Goal: Navigation & Orientation: Find specific page/section

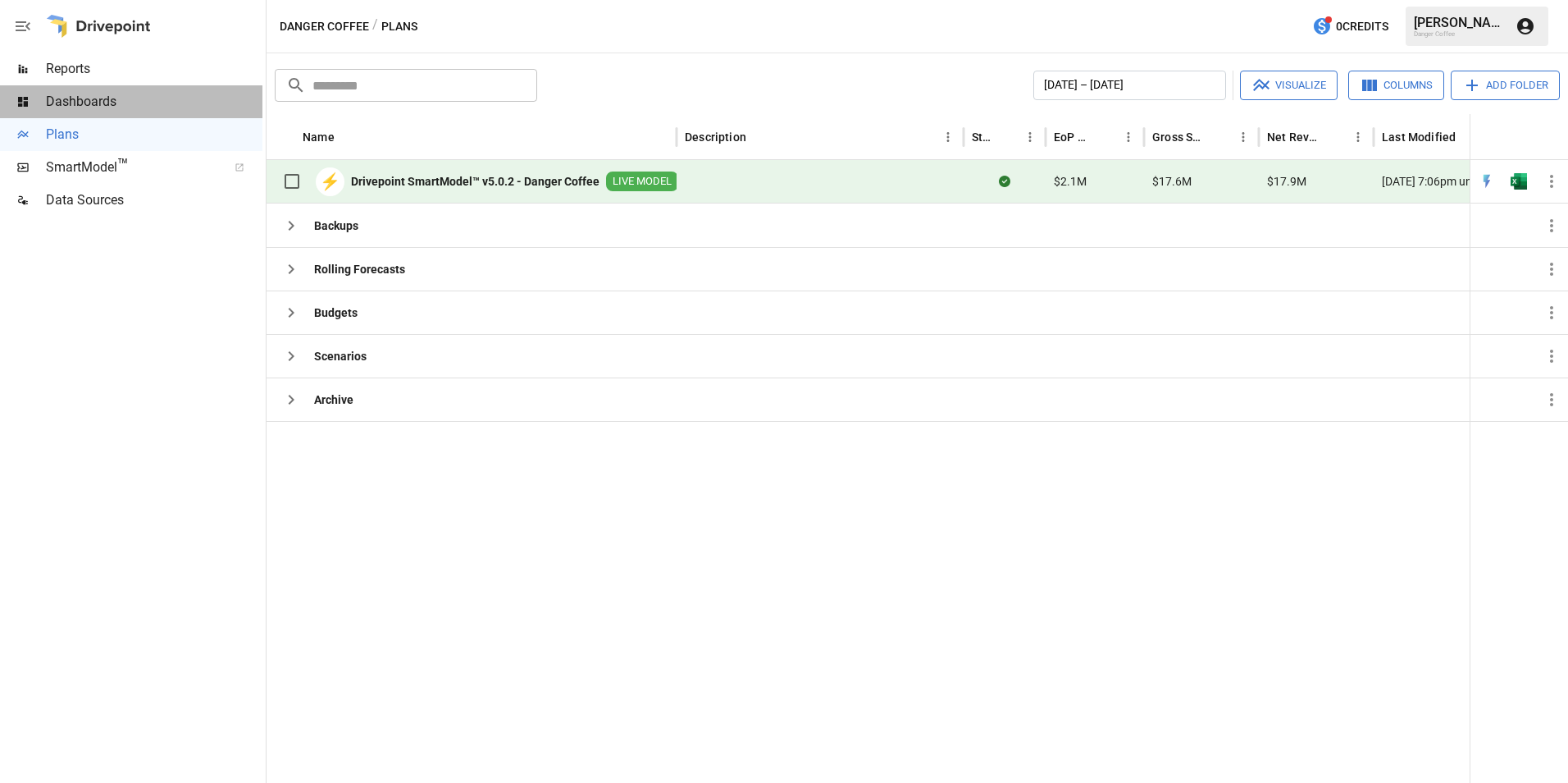
click at [105, 115] on div "Dashboards" at bounding box center [131, 101] width 262 height 33
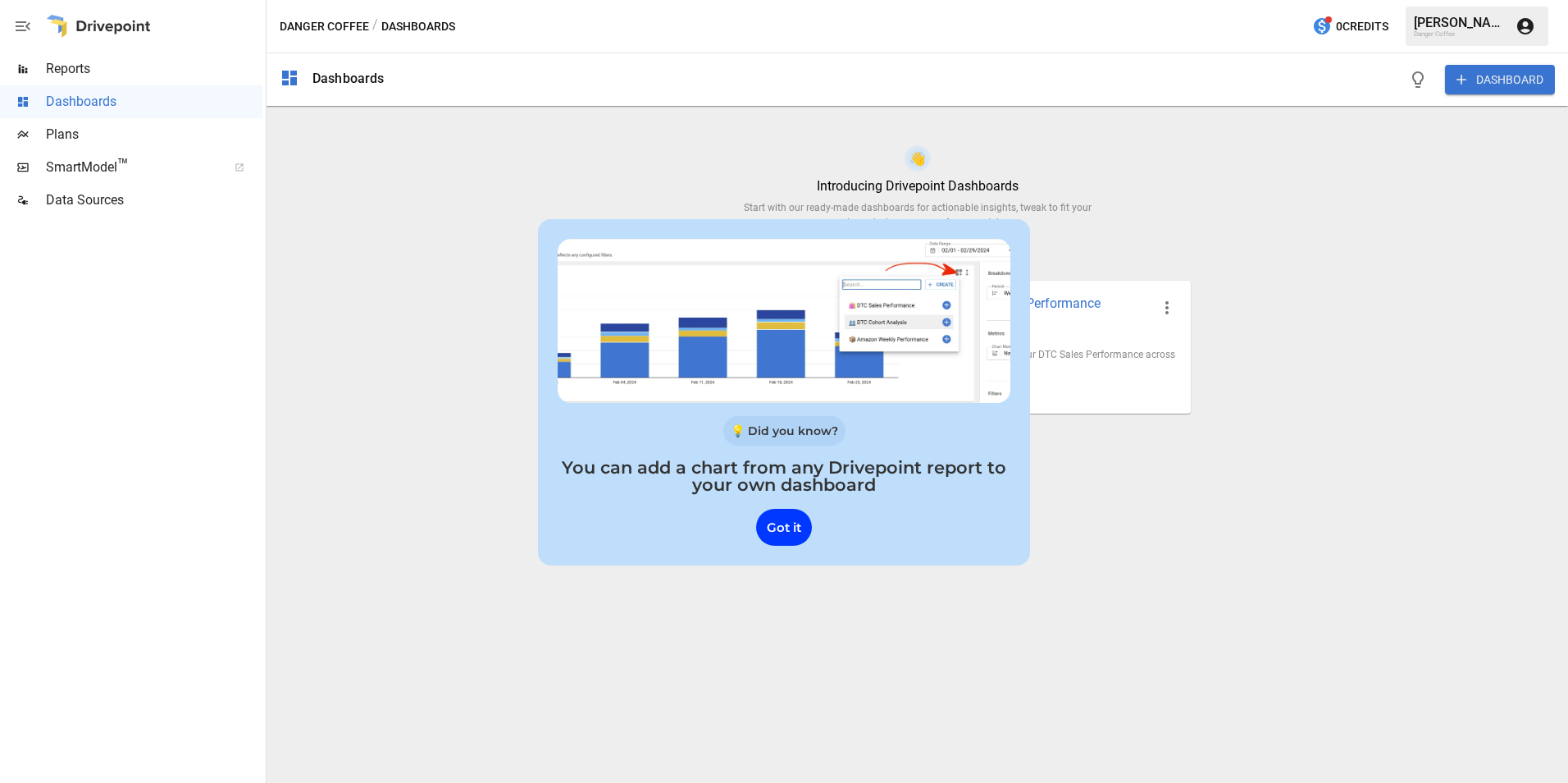
click at [114, 204] on span "Data Sources" at bounding box center [154, 200] width 217 height 20
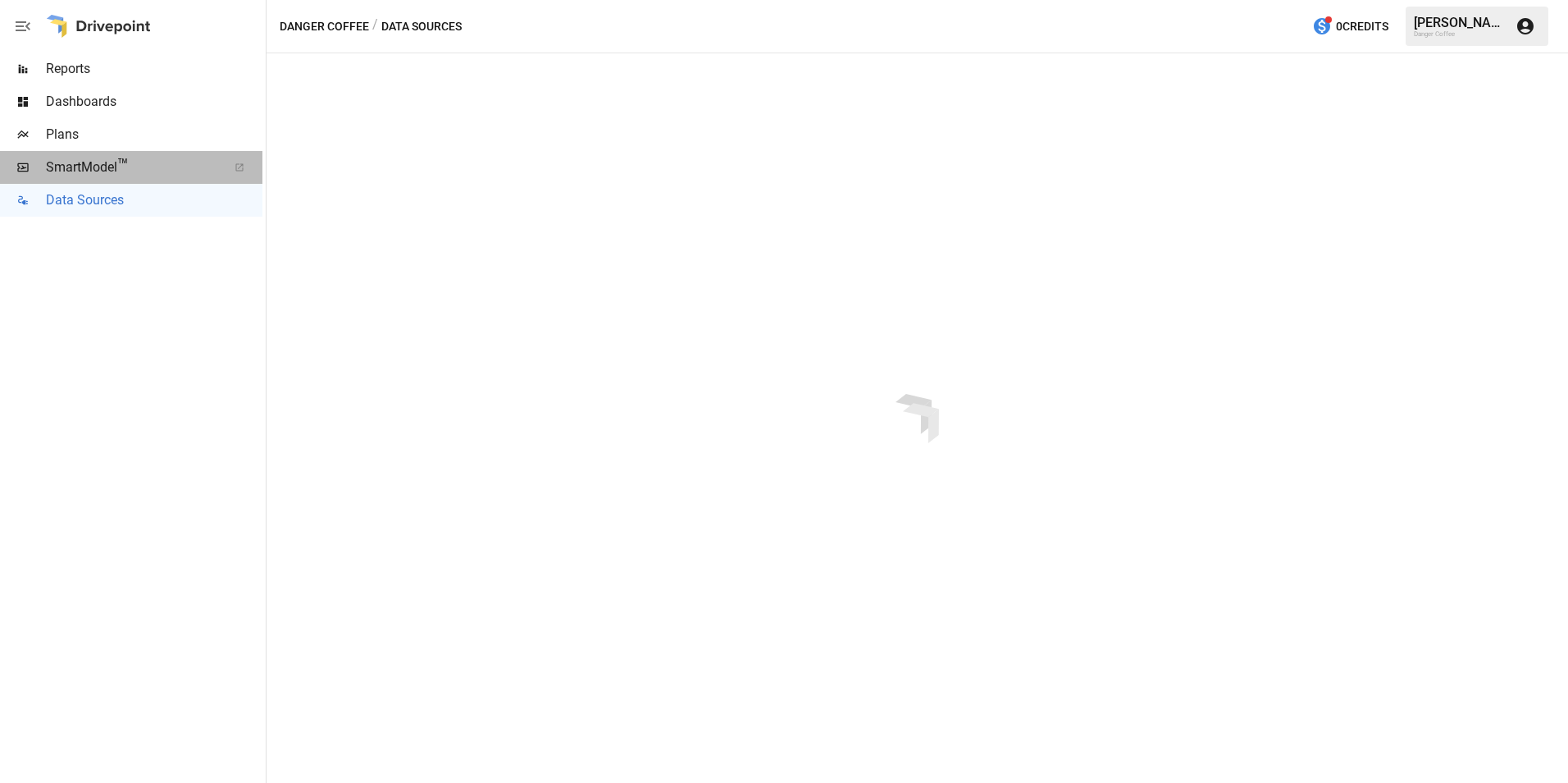
click at [121, 160] on span "™" at bounding box center [123, 166] width 11 height 21
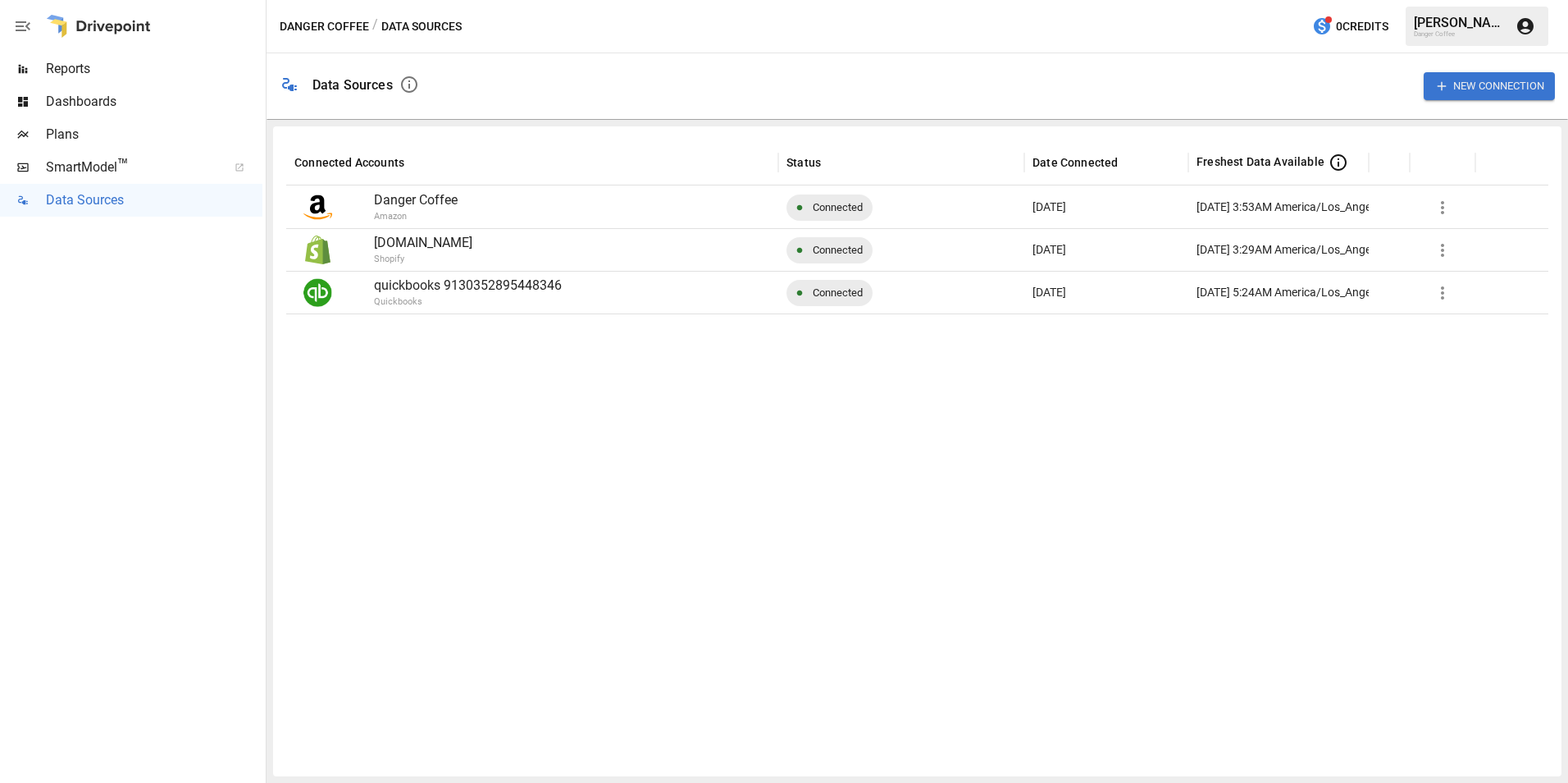
click at [1453, 207] on button "button" at bounding box center [1442, 207] width 33 height 33
click at [1428, 393] on div at bounding box center [784, 391] width 1568 height 783
click at [126, 158] on span "™" at bounding box center [123, 166] width 11 height 21
click at [124, 130] on span "Plans" at bounding box center [154, 134] width 217 height 20
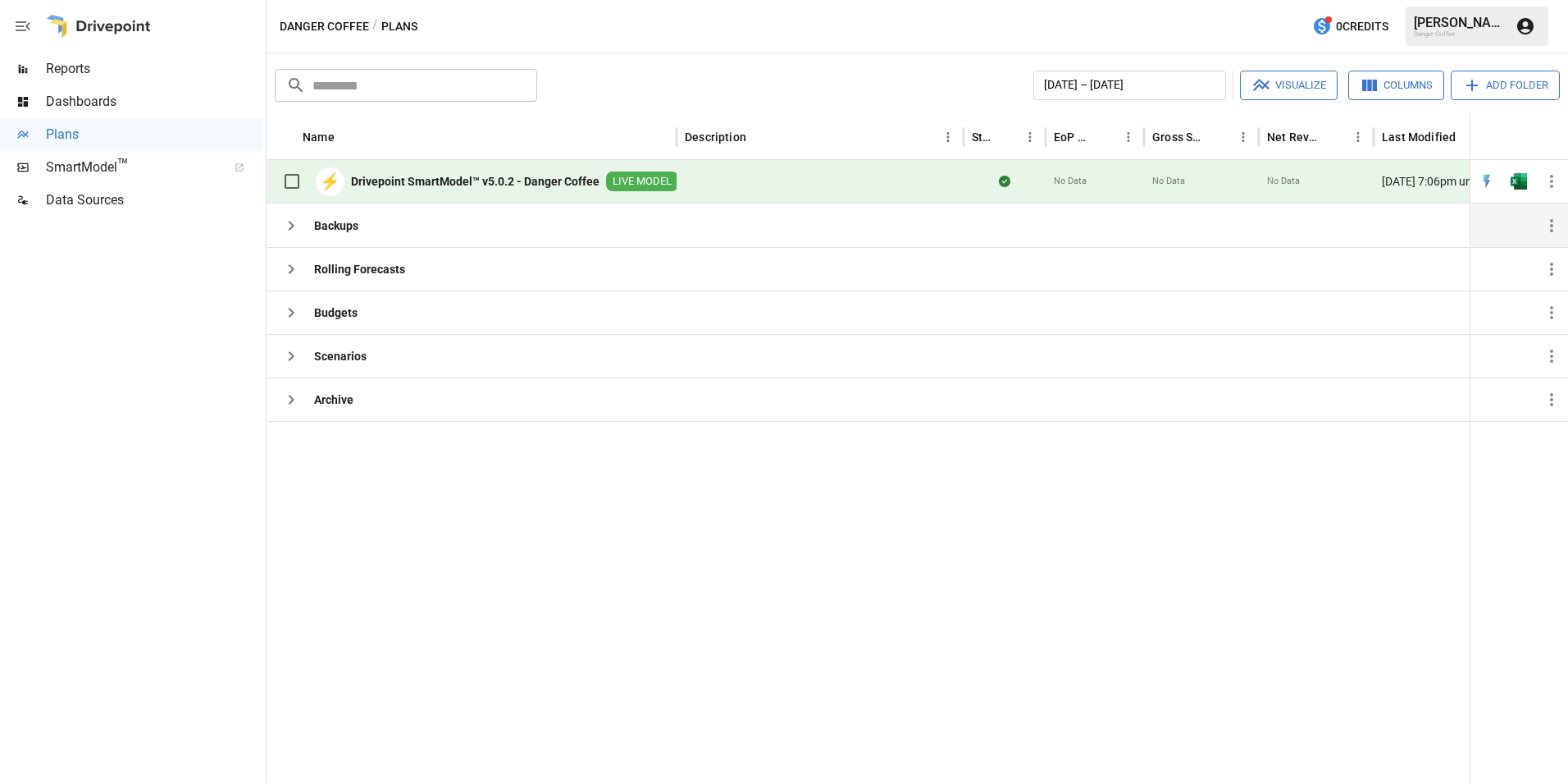
click at [385, 231] on div "Backups" at bounding box center [471, 225] width 410 height 44
click at [291, 219] on icon "button" at bounding box center [291, 225] width 20 height 20
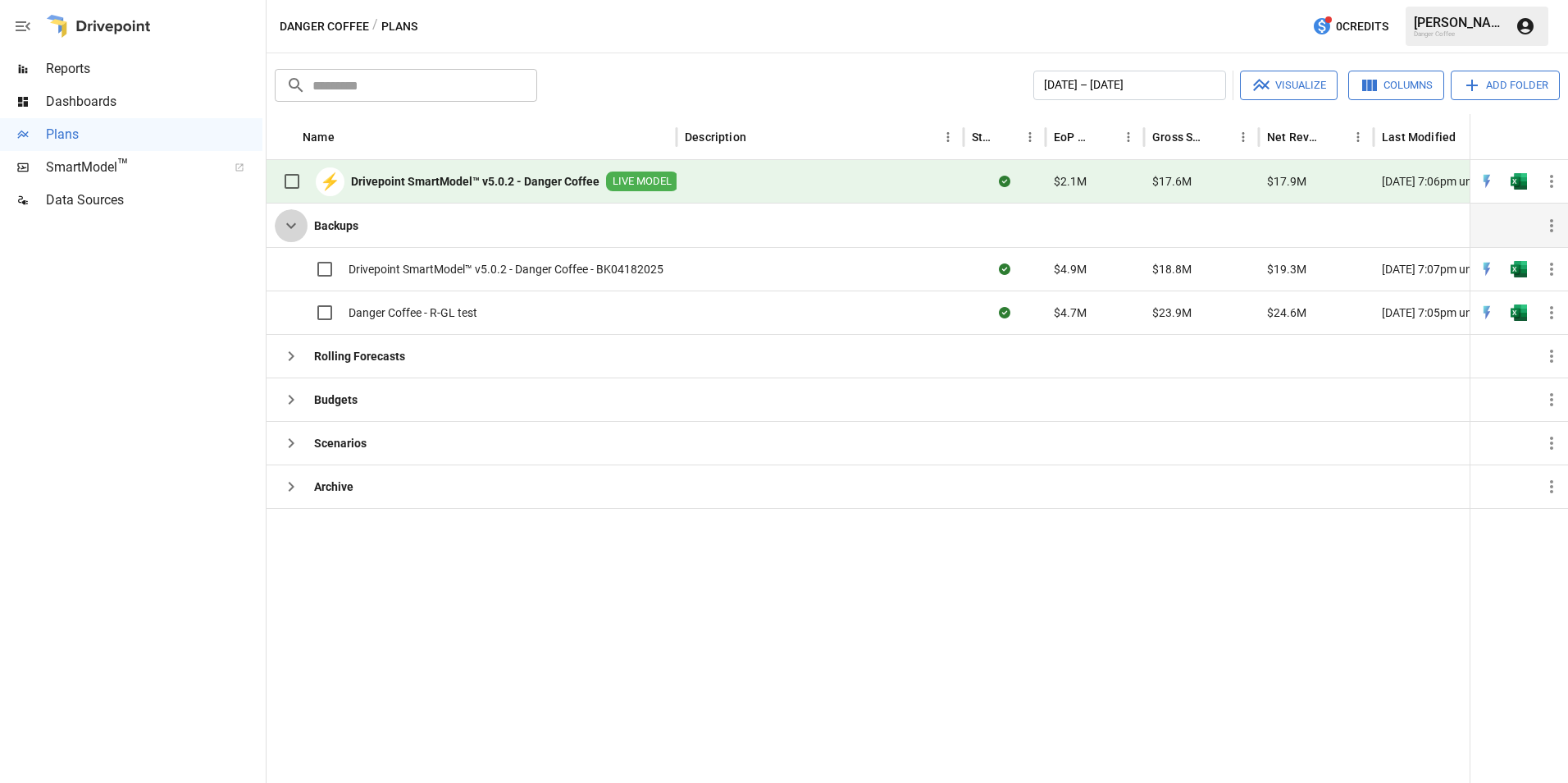
click at [292, 222] on icon "button" at bounding box center [291, 225] width 20 height 20
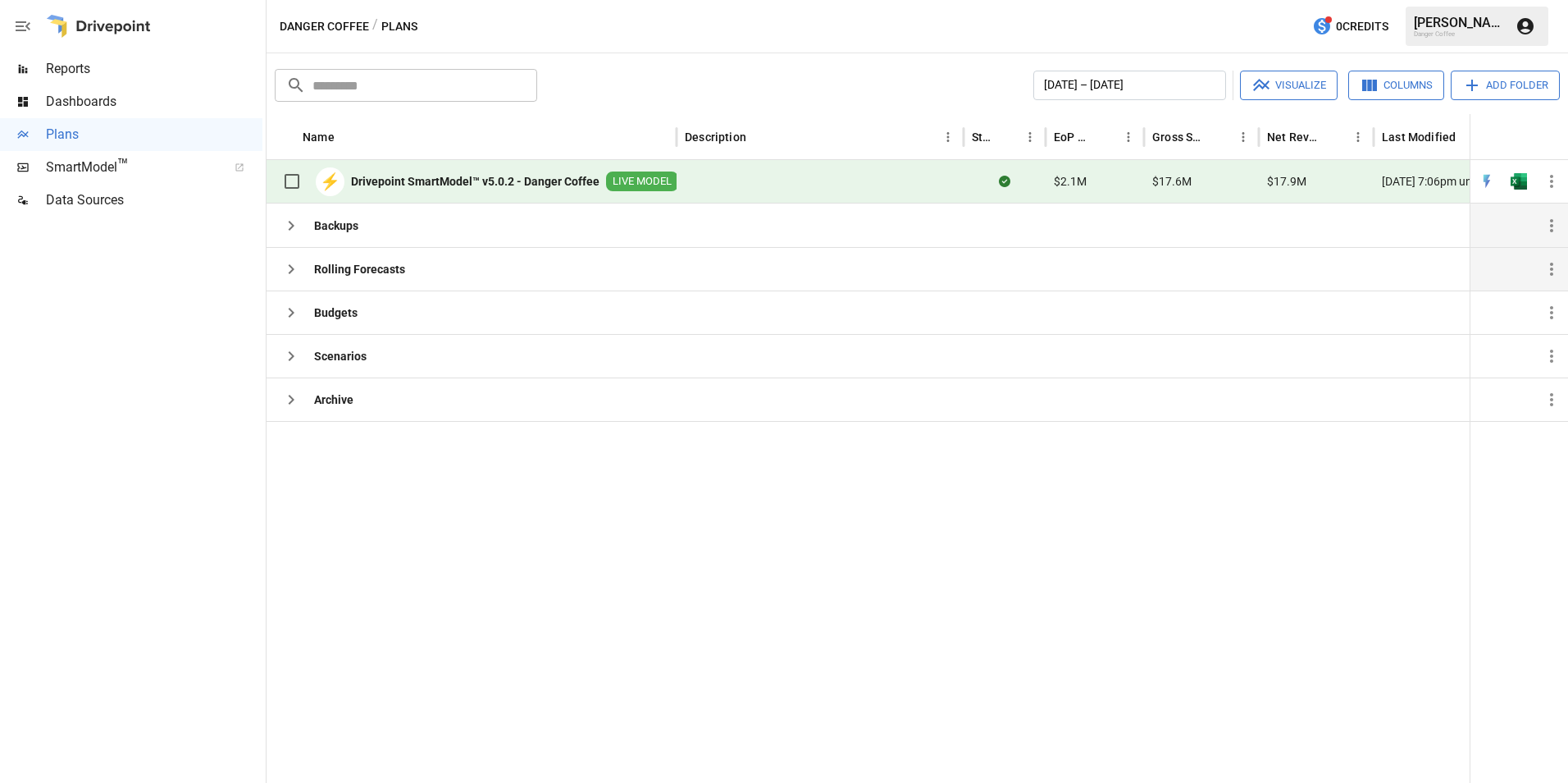
click at [287, 273] on icon "button" at bounding box center [291, 269] width 20 height 20
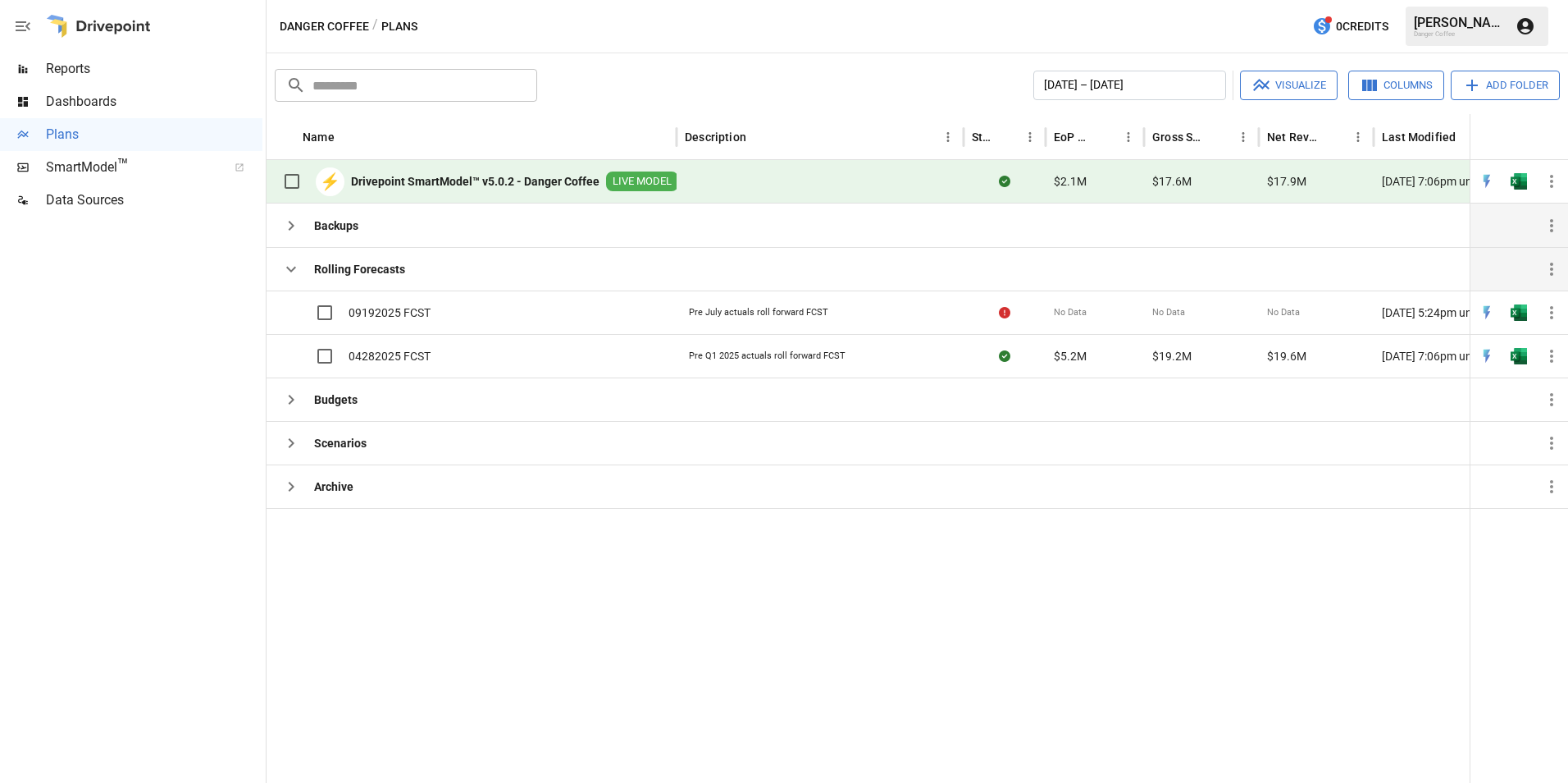
click at [297, 267] on icon "button" at bounding box center [291, 269] width 20 height 20
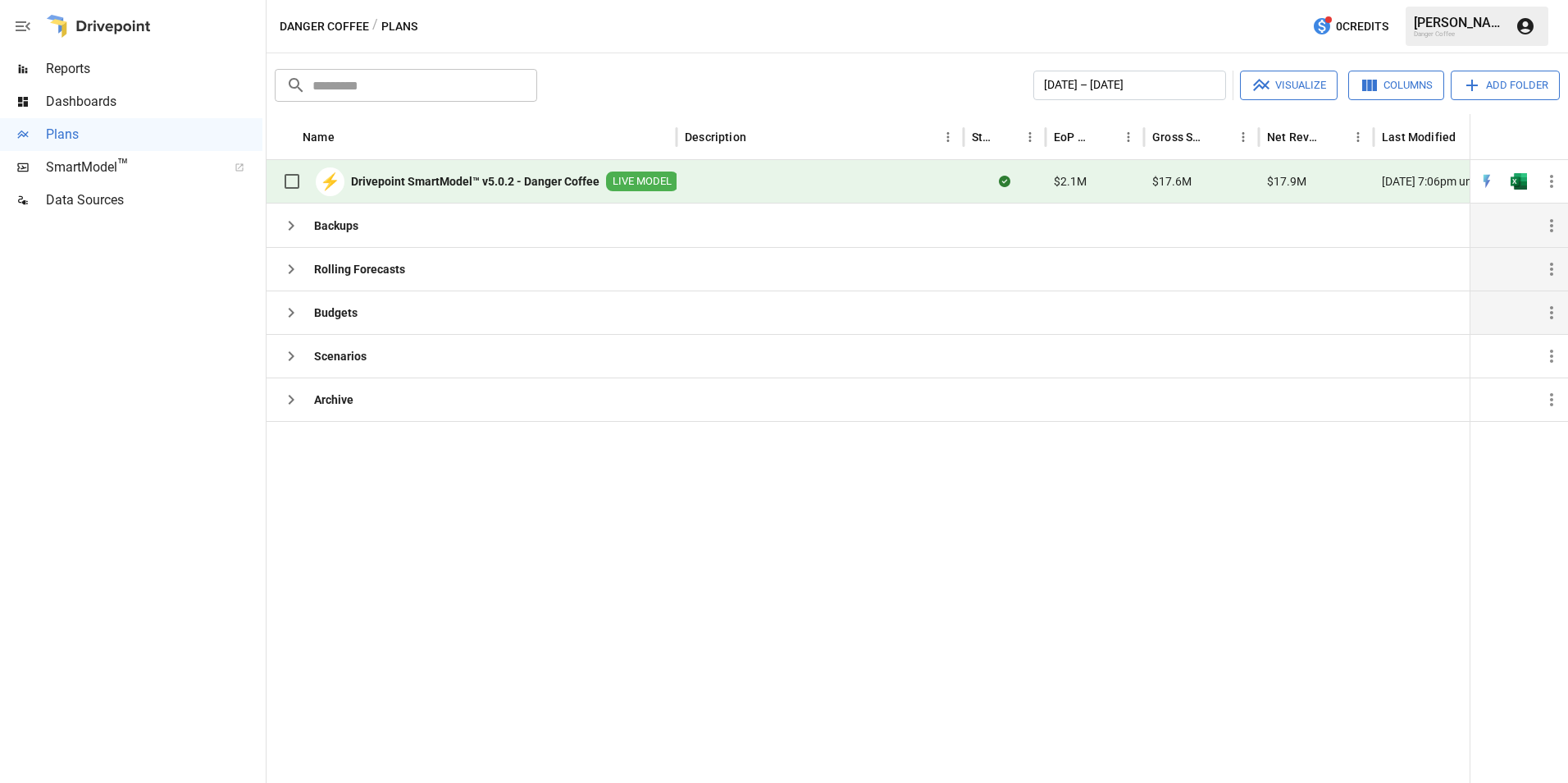
click at [290, 319] on icon "button" at bounding box center [291, 312] width 20 height 20
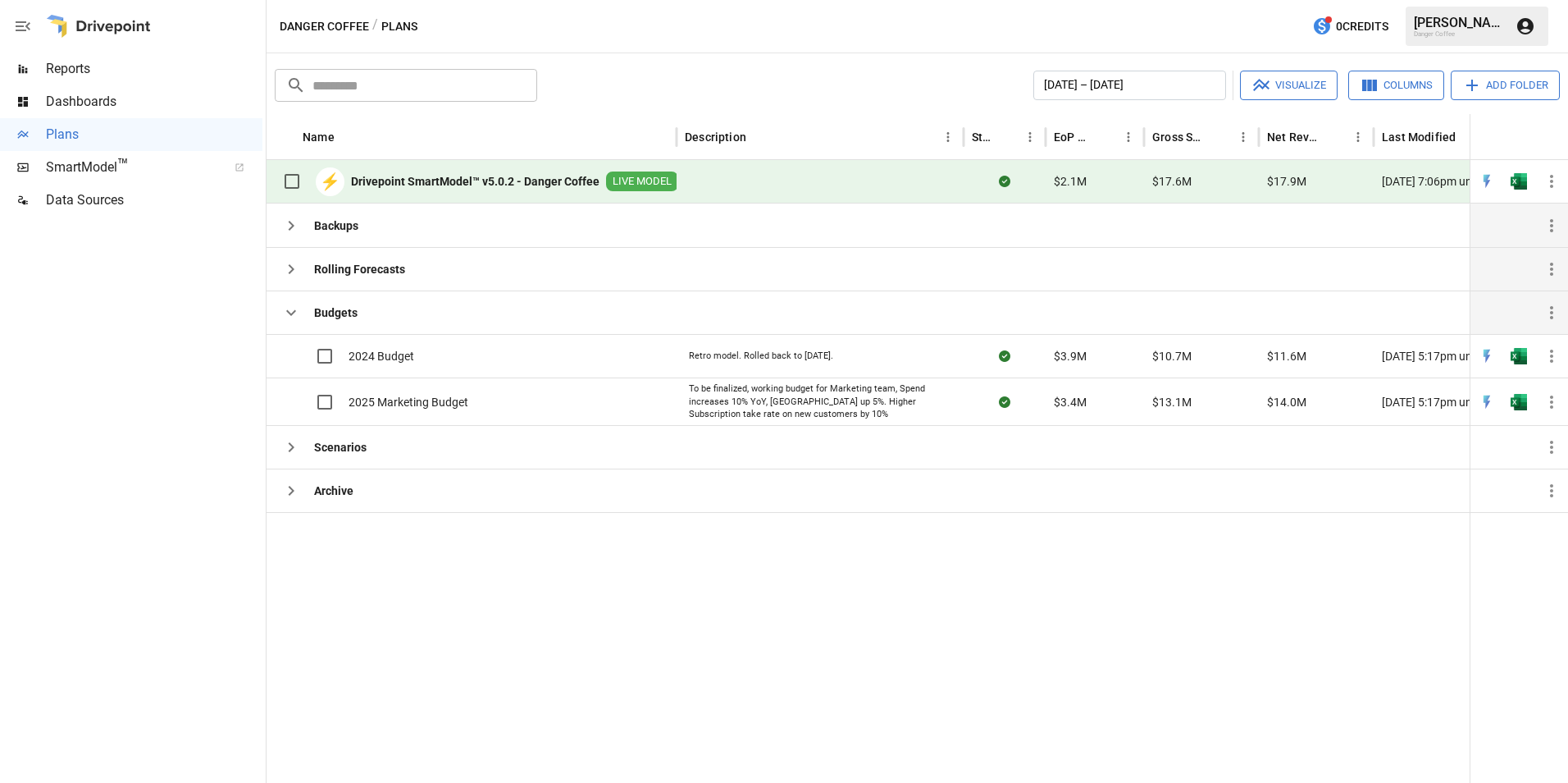
click at [294, 309] on icon "button" at bounding box center [291, 312] width 20 height 20
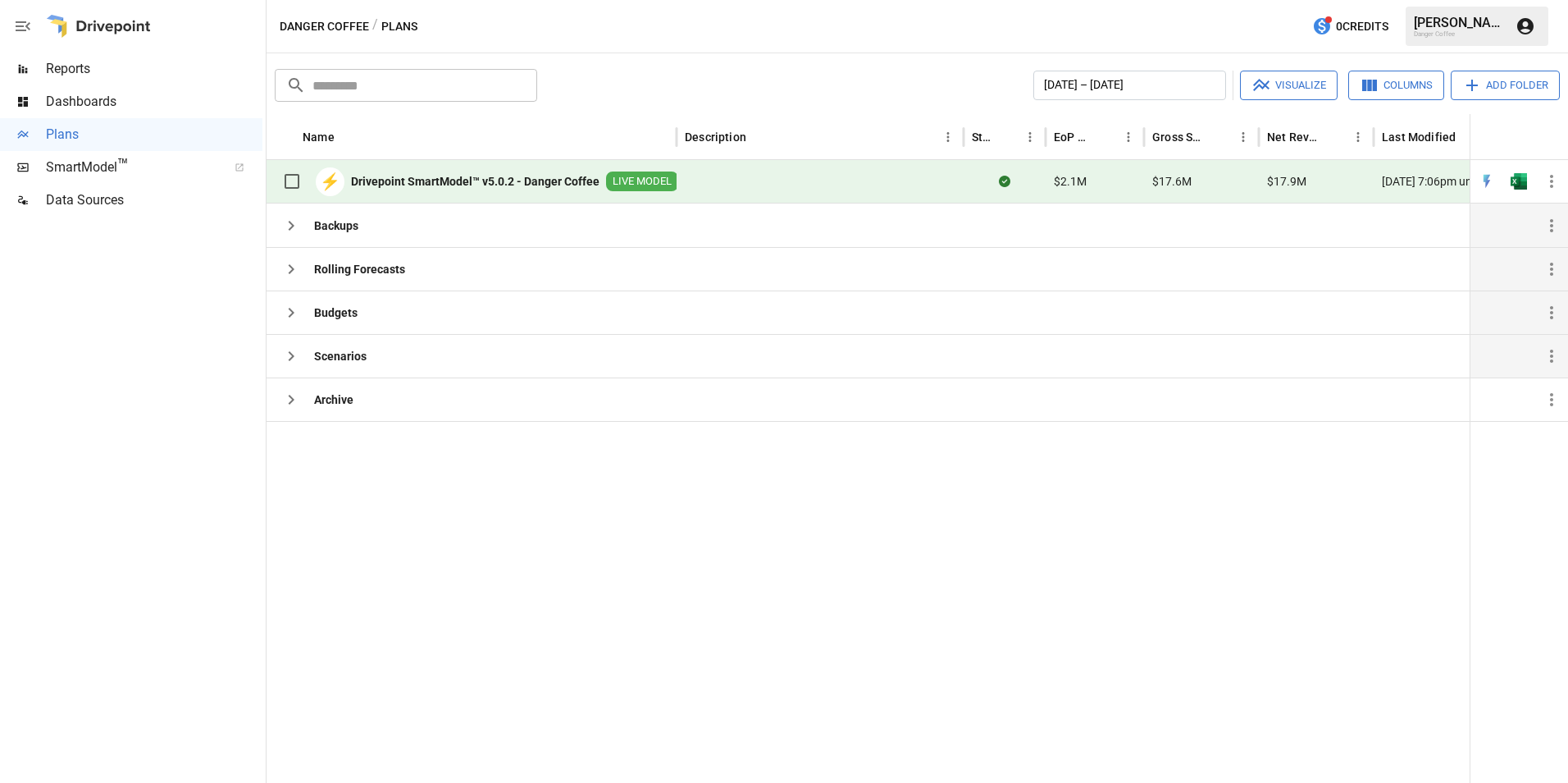
click at [291, 358] on icon "button" at bounding box center [291, 356] width 20 height 20
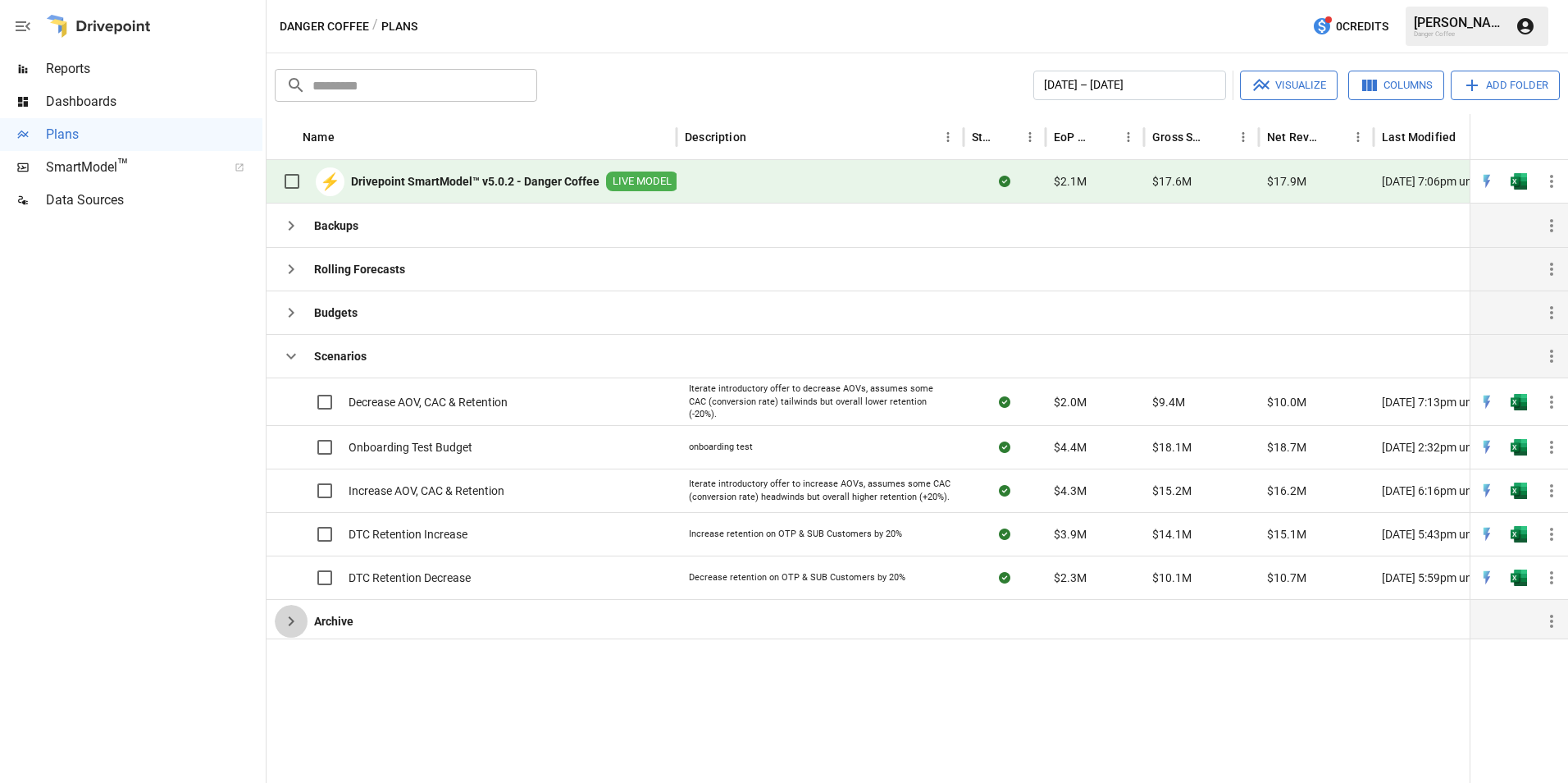
click at [291, 615] on icon "button" at bounding box center [291, 621] width 20 height 20
click at [294, 623] on icon "button" at bounding box center [291, 621] width 20 height 20
click at [292, 621] on icon "button" at bounding box center [291, 621] width 20 height 20
click at [295, 348] on icon "button" at bounding box center [291, 356] width 20 height 20
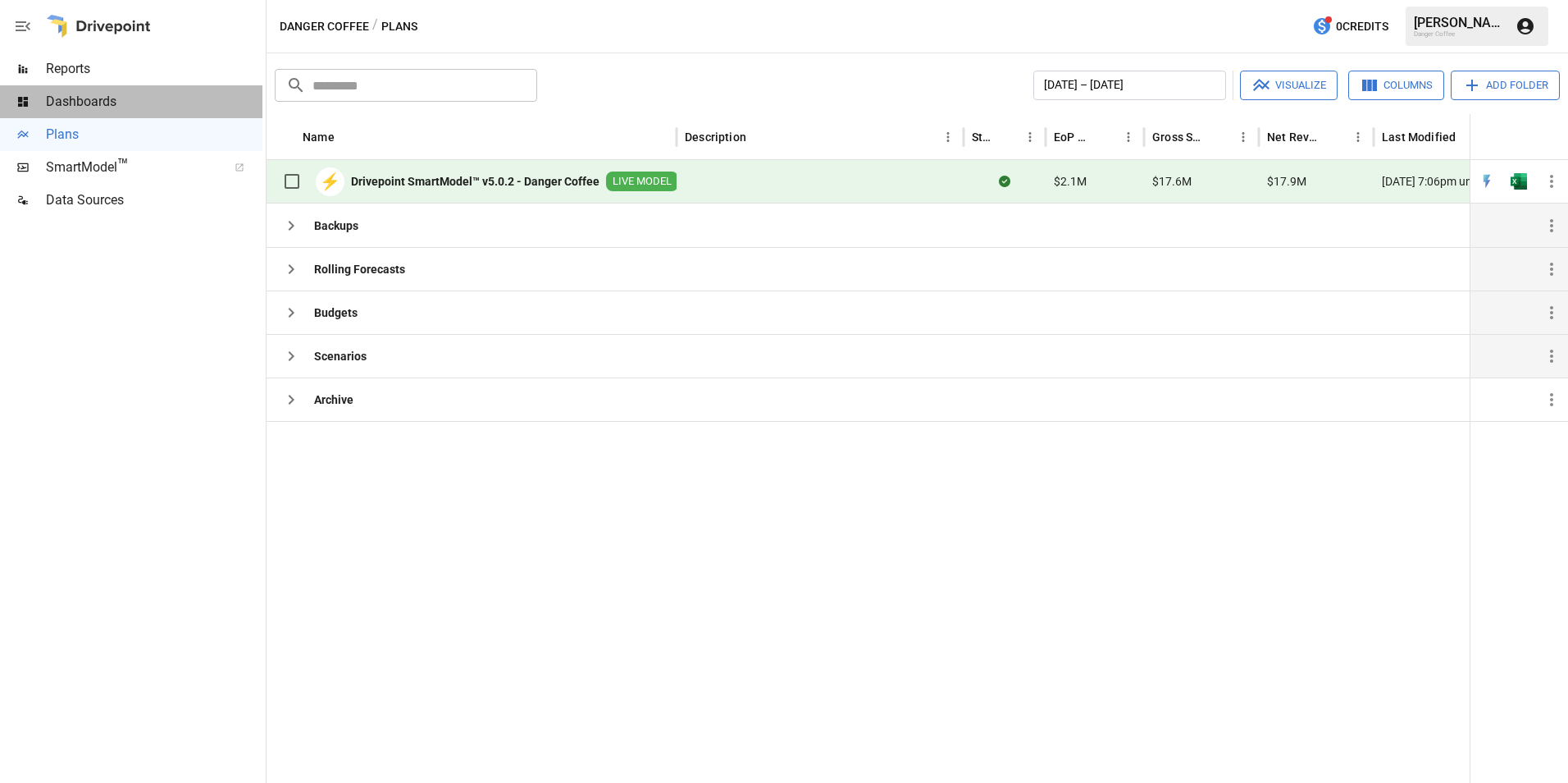
click at [129, 96] on span "Dashboards" at bounding box center [154, 101] width 217 height 20
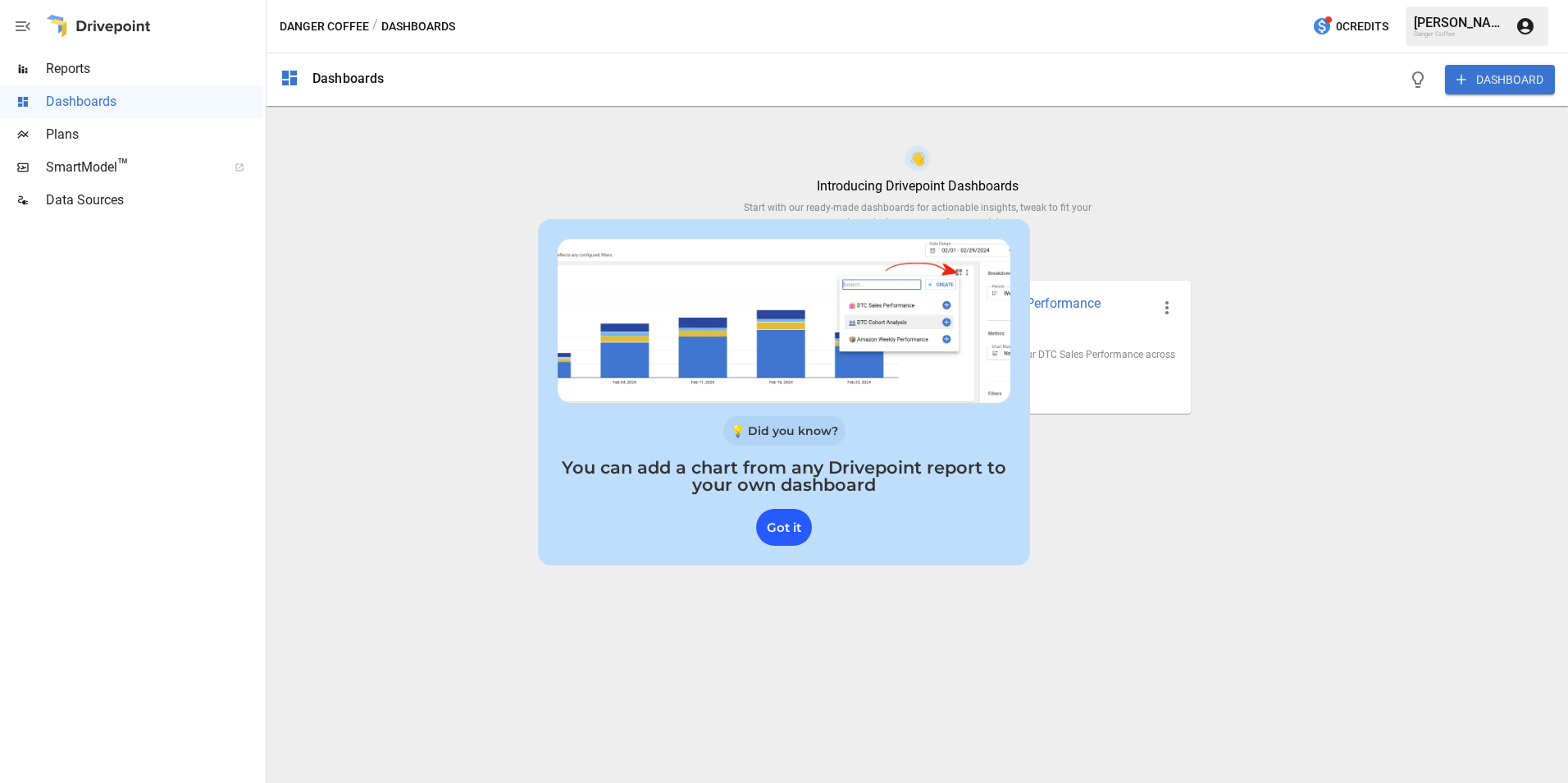
click at [790, 532] on div "Got it" at bounding box center [784, 526] width 56 height 37
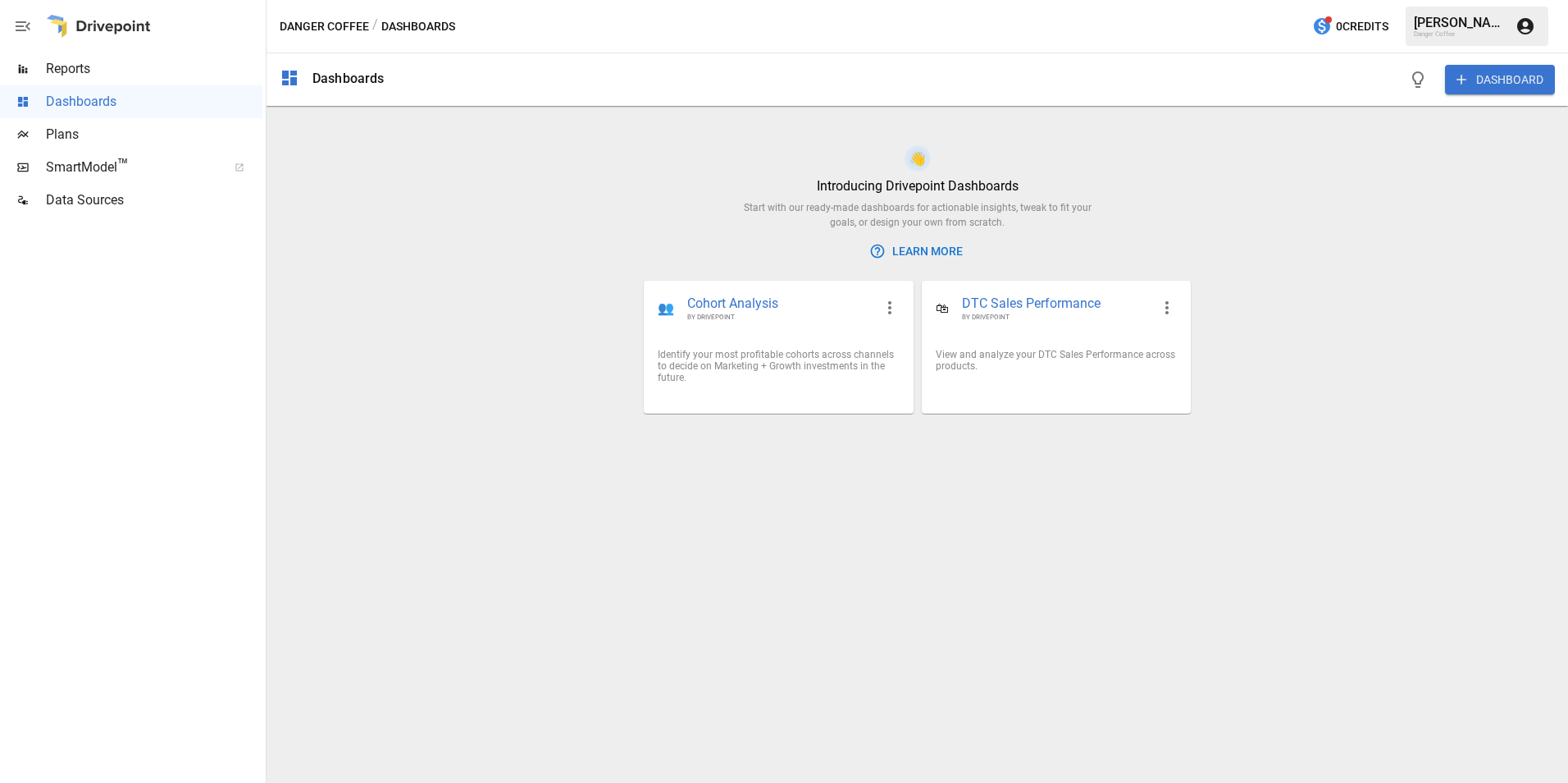
click at [105, 70] on span "Reports" at bounding box center [154, 68] width 217 height 20
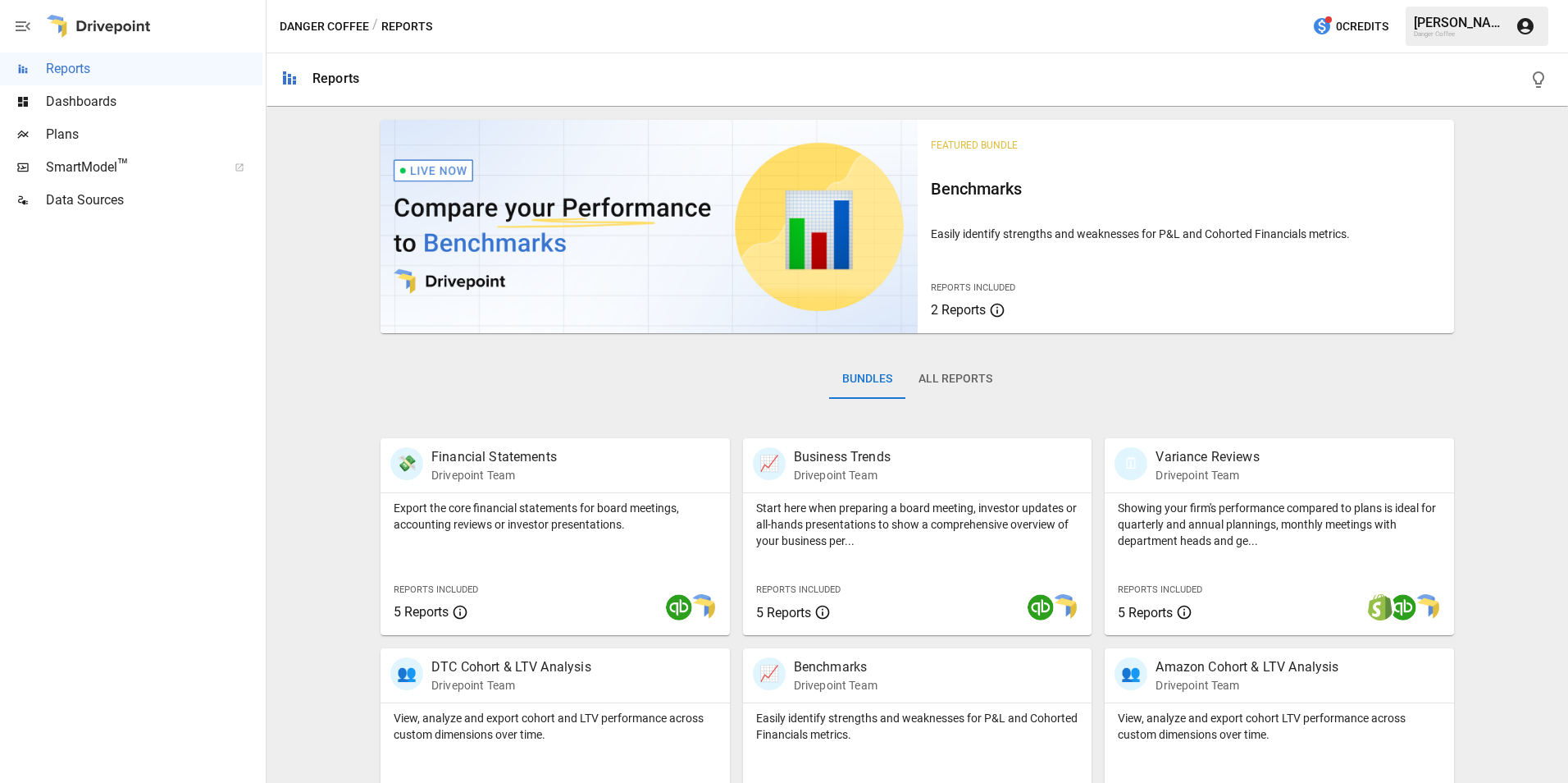
click at [103, 88] on div "Dashboards" at bounding box center [131, 101] width 262 height 33
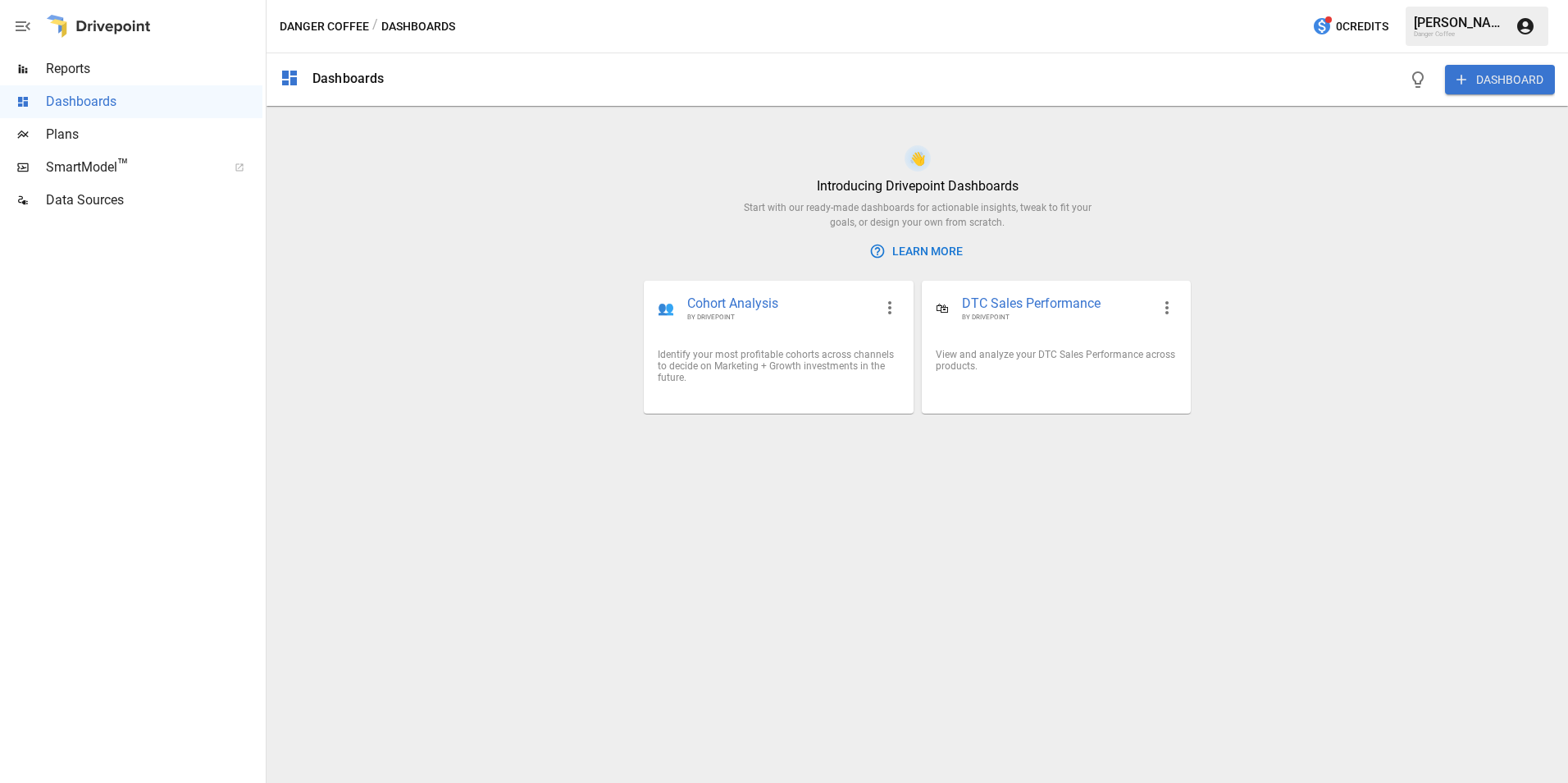
click at [110, 162] on span "SmartModel ™" at bounding box center [132, 167] width 170 height 20
